Goal: Transaction & Acquisition: Purchase product/service

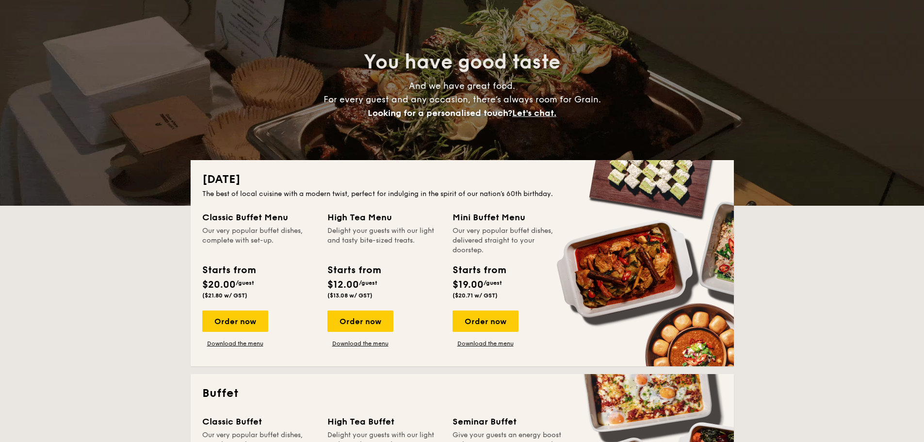
drag, startPoint x: 731, startPoint y: 208, endPoint x: 722, endPoint y: 237, distance: 30.2
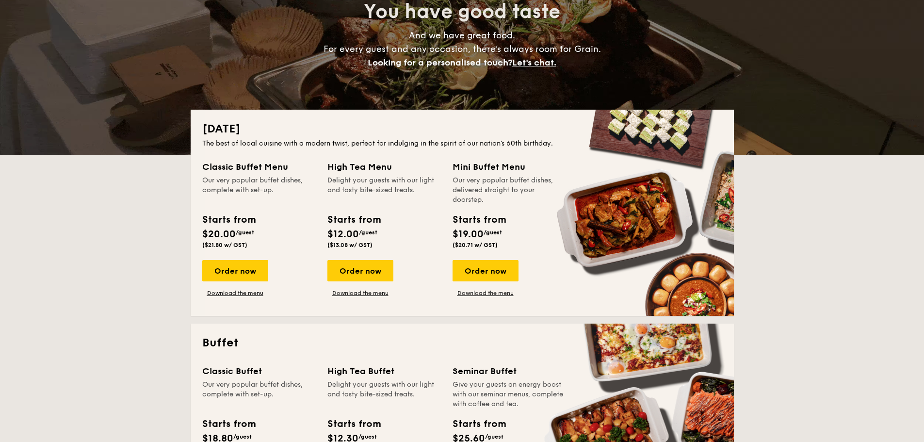
scroll to position [503, 0]
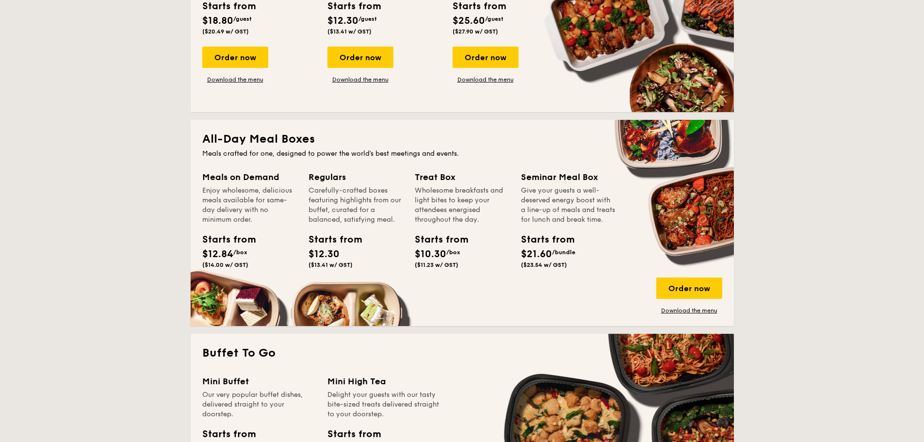
drag, startPoint x: 770, startPoint y: 195, endPoint x: 771, endPoint y: 211, distance: 16.0
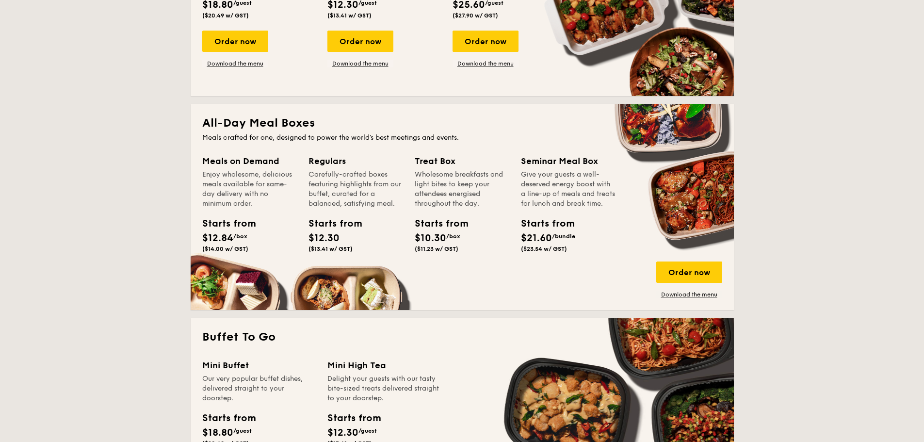
drag, startPoint x: 795, startPoint y: 165, endPoint x: 796, endPoint y: 180, distance: 15.0
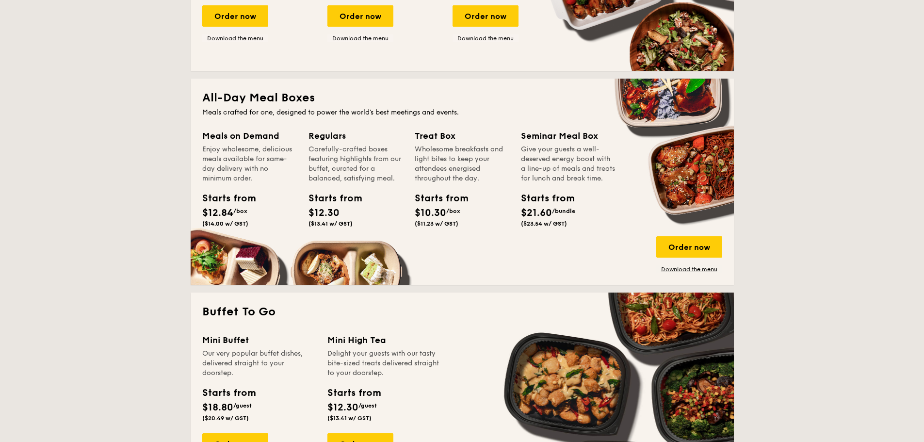
scroll to position [585, 0]
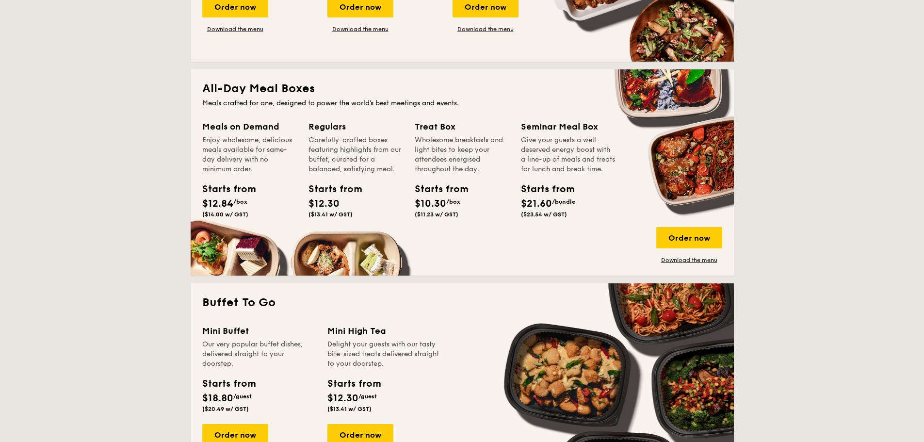
drag, startPoint x: 796, startPoint y: 188, endPoint x: 794, endPoint y: 212, distance: 24.3
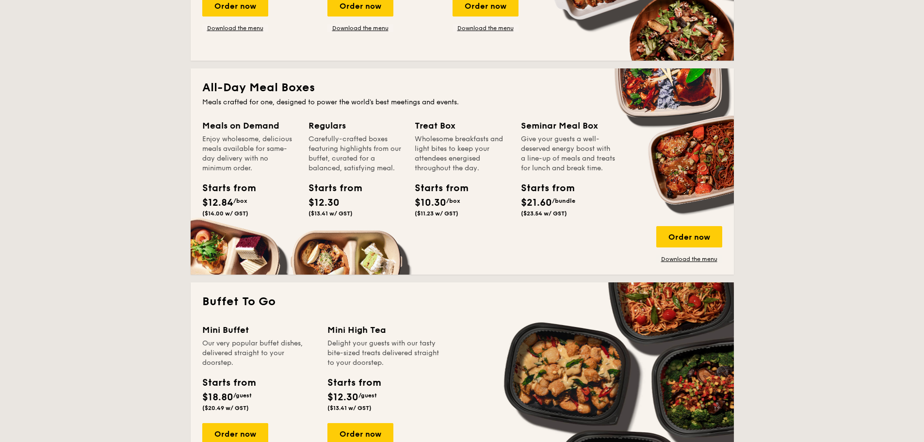
scroll to position [972, 0]
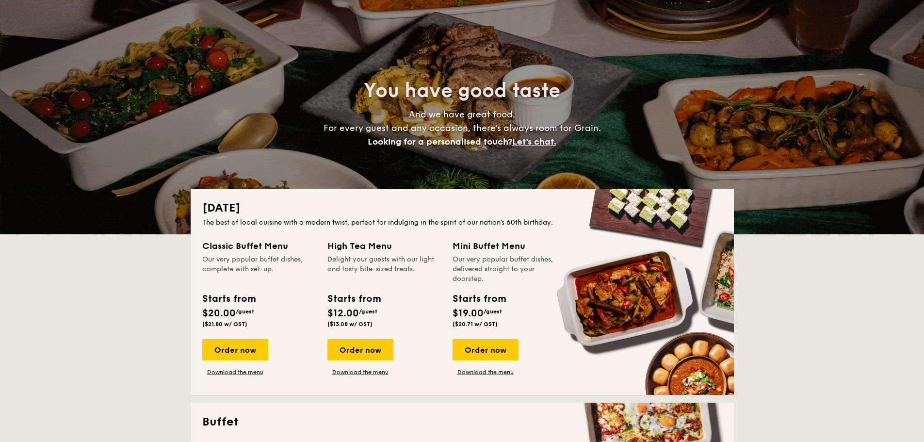
drag, startPoint x: 413, startPoint y: 143, endPoint x: 414, endPoint y: 157, distance: 13.2
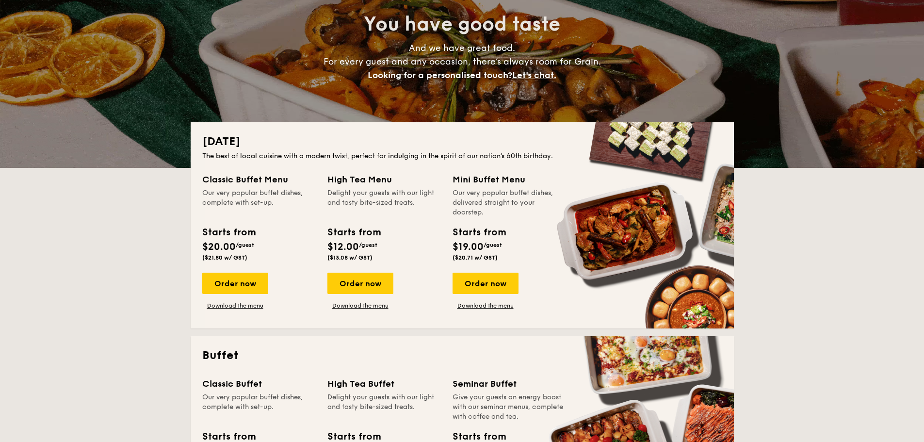
drag, startPoint x: 378, startPoint y: 120, endPoint x: 386, endPoint y: 143, distance: 24.7
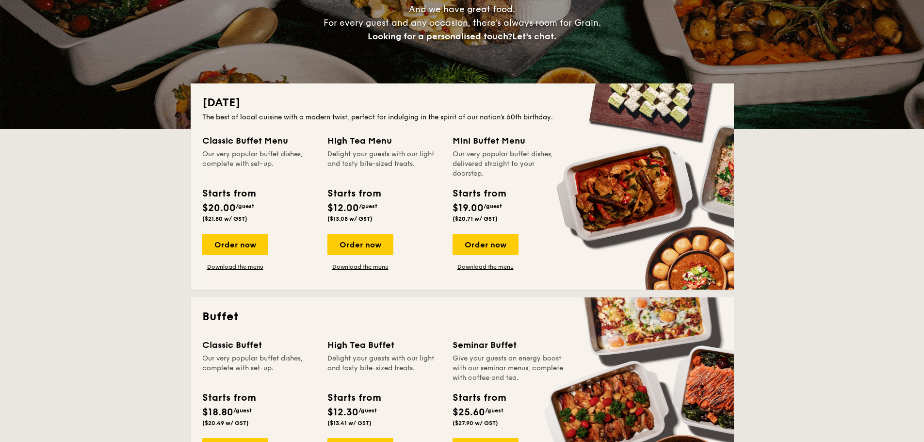
drag, startPoint x: 344, startPoint y: 97, endPoint x: 346, endPoint y: 109, distance: 11.2
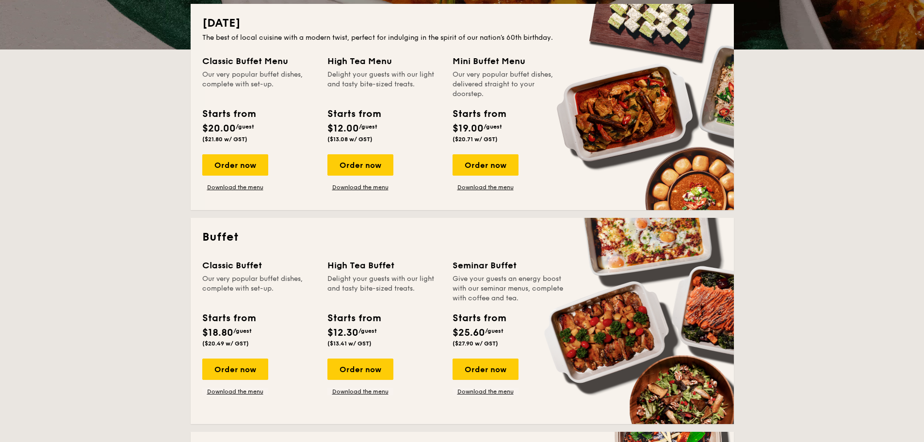
drag, startPoint x: 201, startPoint y: 239, endPoint x: 203, endPoint y: 247, distance: 7.5
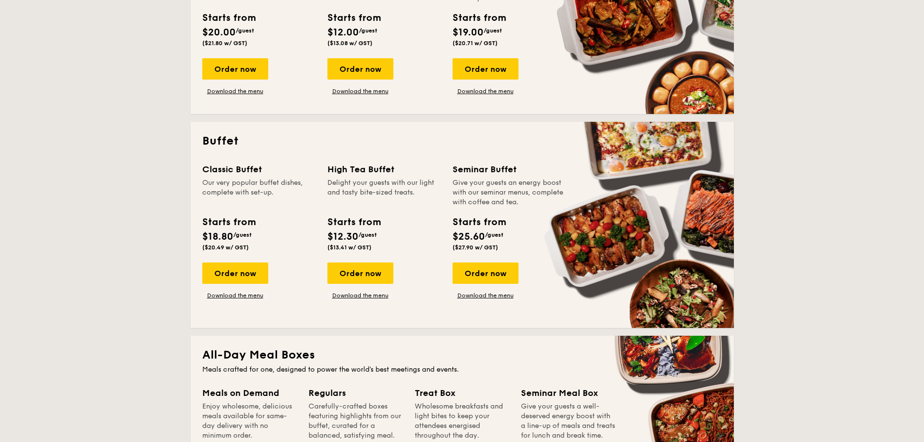
drag, startPoint x: 196, startPoint y: 190, endPoint x: 197, endPoint y: 231, distance: 40.7
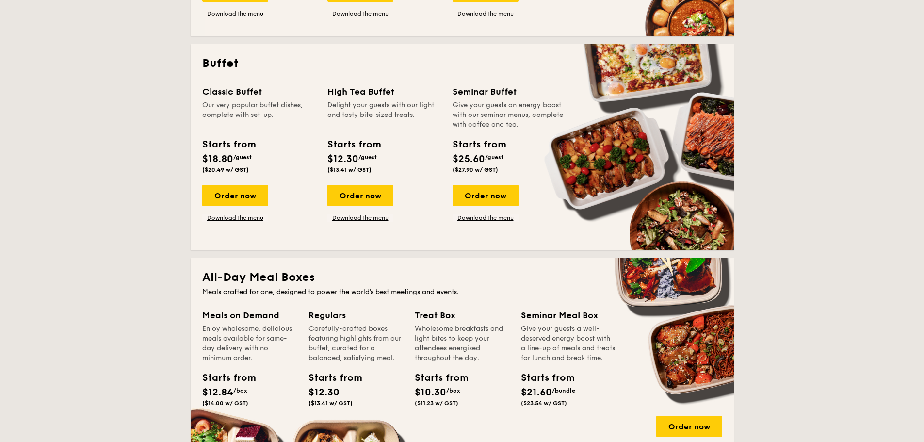
scroll to position [450, 0]
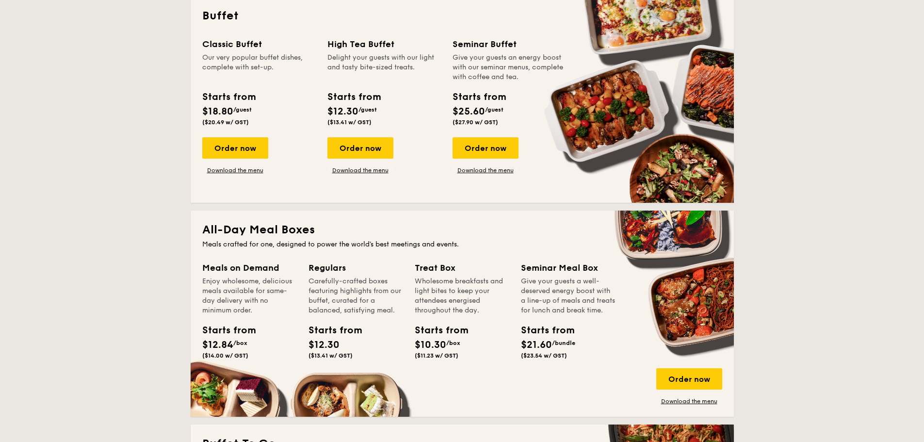
drag, startPoint x: 166, startPoint y: 165, endPoint x: 165, endPoint y: 191, distance: 25.2
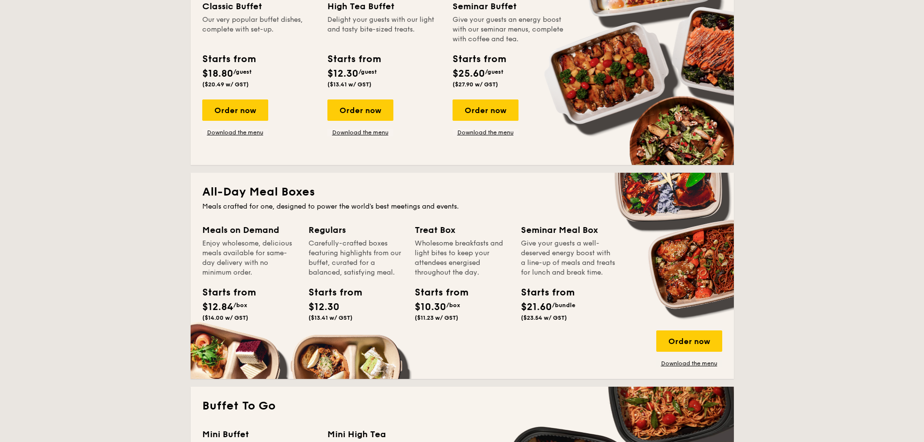
scroll to position [488, 0]
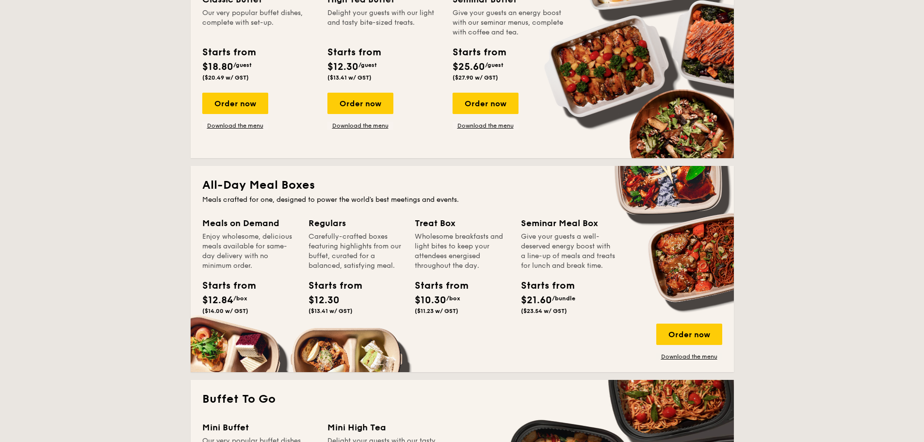
drag, startPoint x: 127, startPoint y: 125, endPoint x: 131, endPoint y: 144, distance: 19.4
click at [232, 102] on div "Order now" at bounding box center [235, 103] width 66 height 21
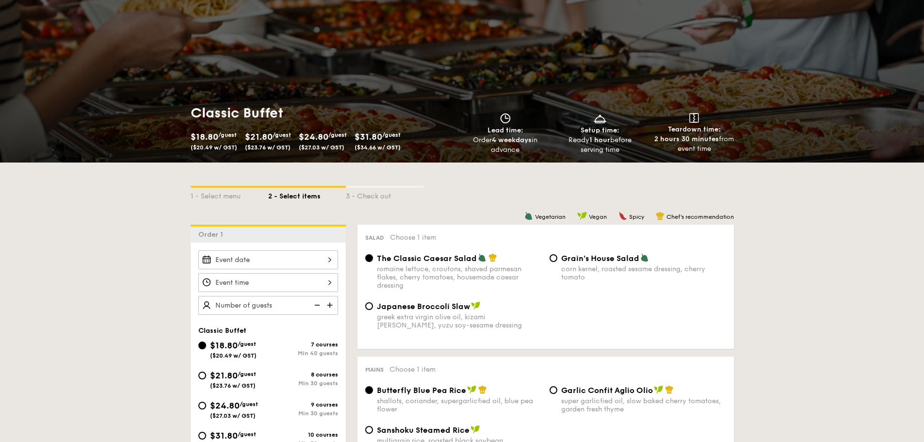
scroll to position [113, 0]
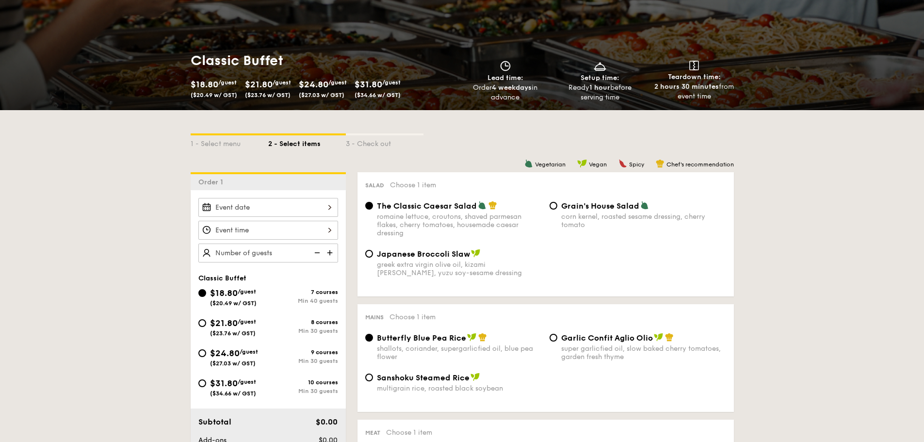
drag, startPoint x: 497, startPoint y: 166, endPoint x: 502, endPoint y: 212, distance: 46.8
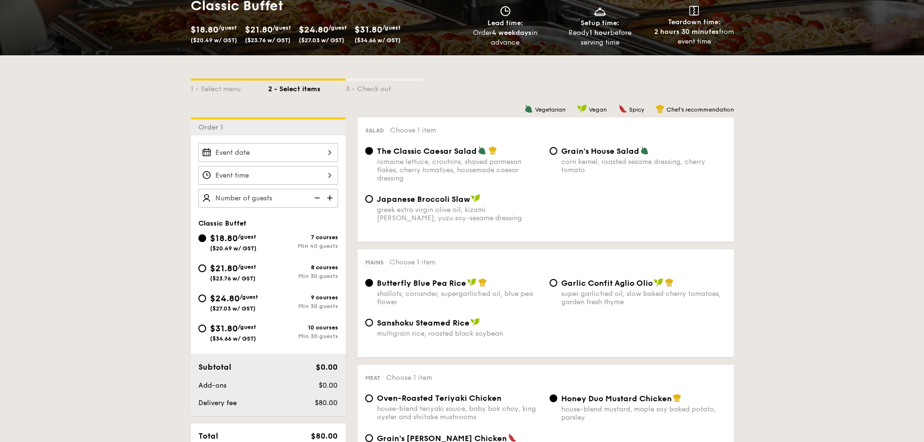
drag, startPoint x: 639, startPoint y: 134, endPoint x: 626, endPoint y: 161, distance: 30.6
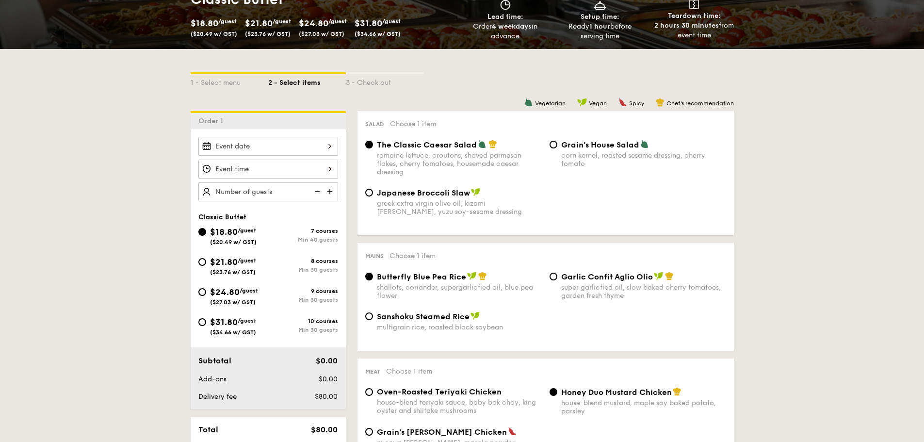
click at [466, 181] on div "The Classic Caesar Salad romaine lettuce, croutons, shaved parmesan flakes, che…" at bounding box center [545, 164] width 368 height 48
click at [454, 196] on span "Japanese Broccoli Slaw" at bounding box center [423, 192] width 93 height 9
click at [373, 196] on input "Japanese Broccoli Slaw greek extra virgin olive oil, kizami [PERSON_NAME], yuzu…" at bounding box center [369, 193] width 8 height 8
radio input "true"
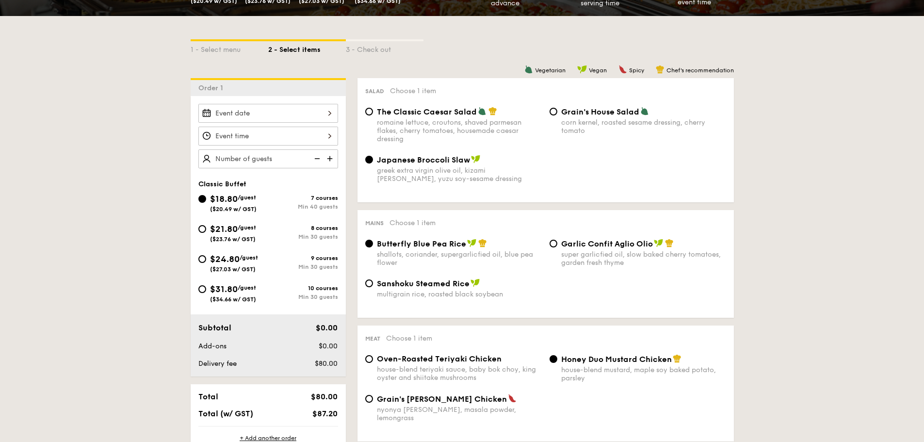
drag, startPoint x: 671, startPoint y: 187, endPoint x: 669, endPoint y: 203, distance: 15.6
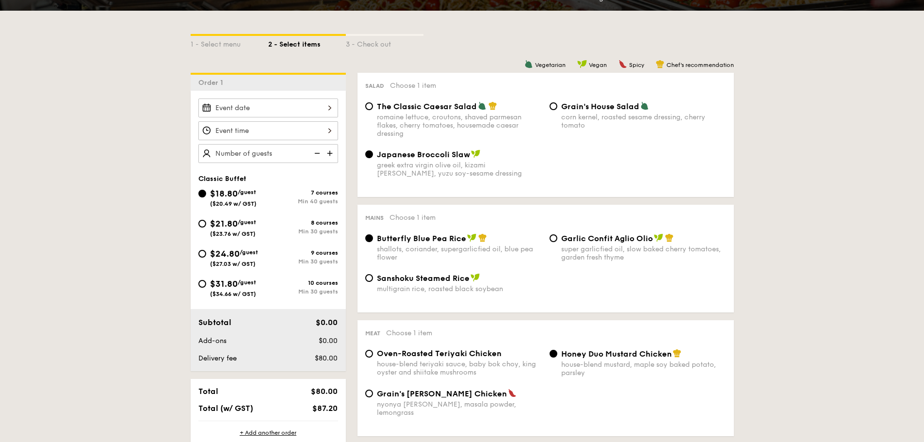
click at [255, 253] on span "/guest" at bounding box center [248, 252] width 18 height 7
click at [206, 253] on input "$24.80 /guest ($27.03 w/ GST) 9 courses Min 30 guests" at bounding box center [202, 254] width 8 height 8
radio input "true"
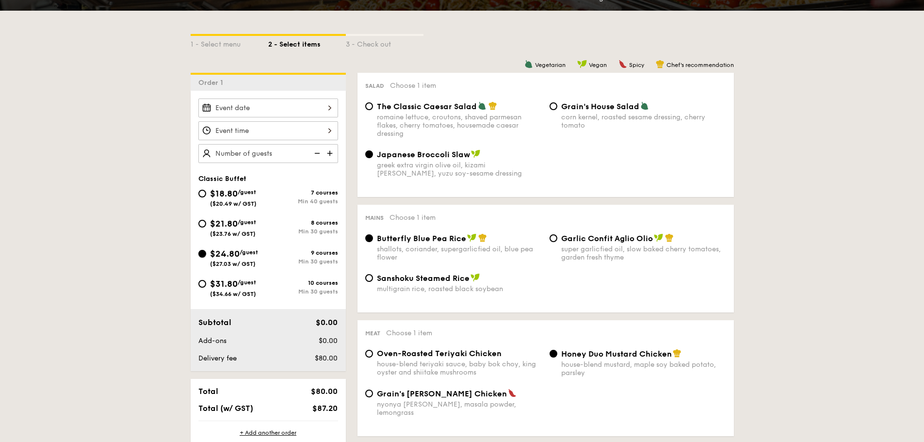
radio input "true"
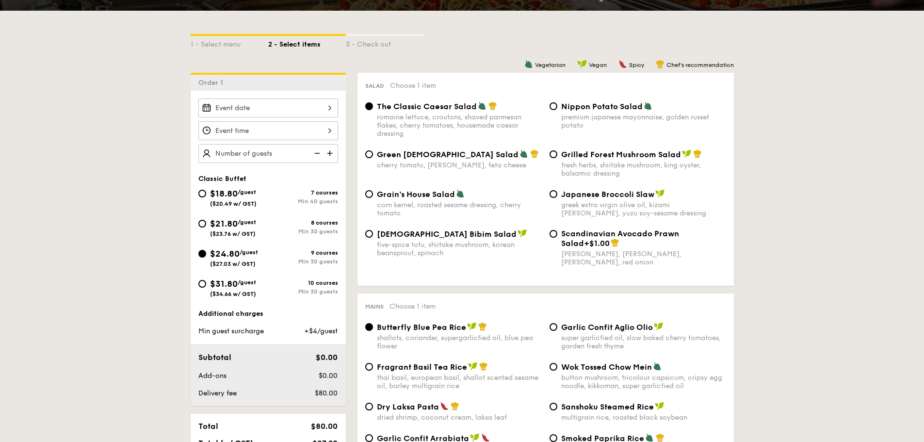
click at [287, 239] on div "$21.80 /guest ($23.76 w/ GST) 8 courses Min 30 guests" at bounding box center [267, 230] width 147 height 26
click at [287, 234] on div "Min 30 guests" at bounding box center [303, 231] width 70 height 7
click at [206, 227] on input "$21.80 /guest ($23.76 w/ GST) 8 courses Min 30 guests" at bounding box center [202, 224] width 8 height 8
radio input "true"
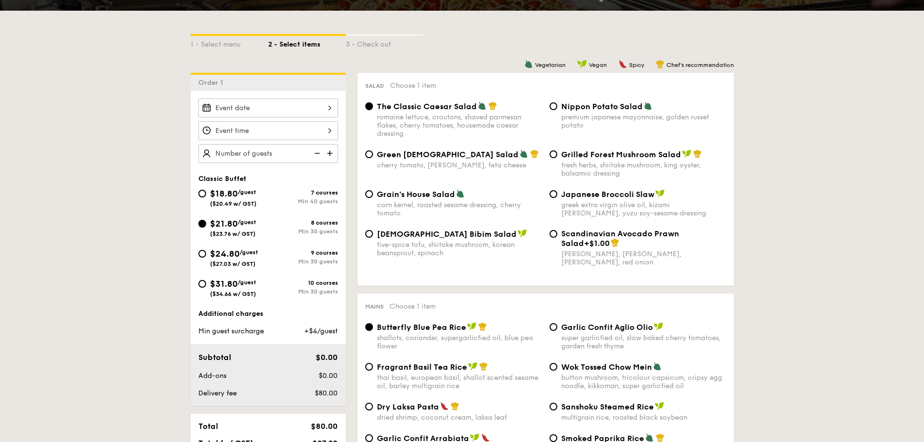
radio input "true"
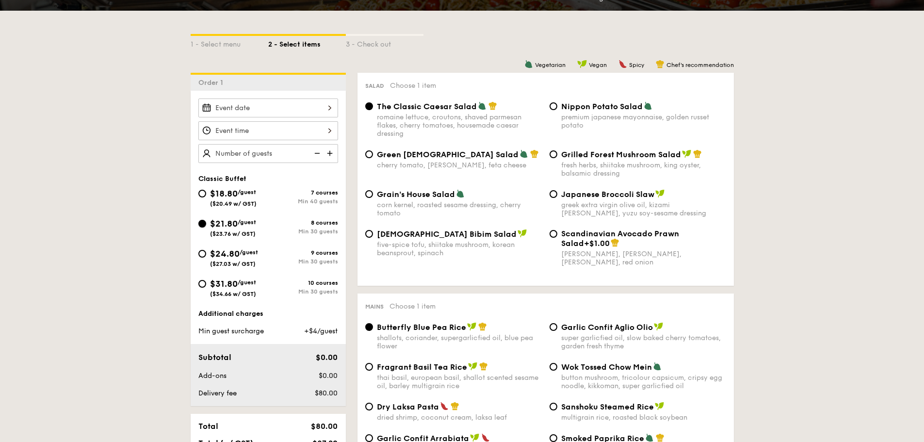
radio input "true"
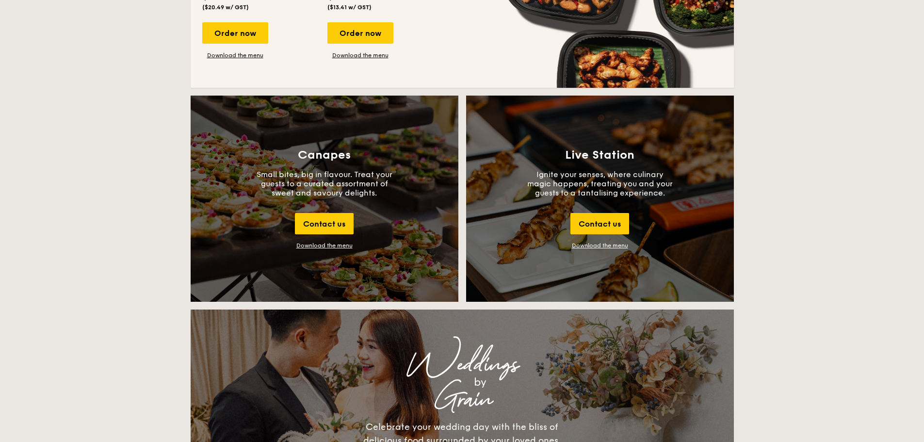
scroll to position [775, 0]
